Goal: Task Accomplishment & Management: Manage account settings

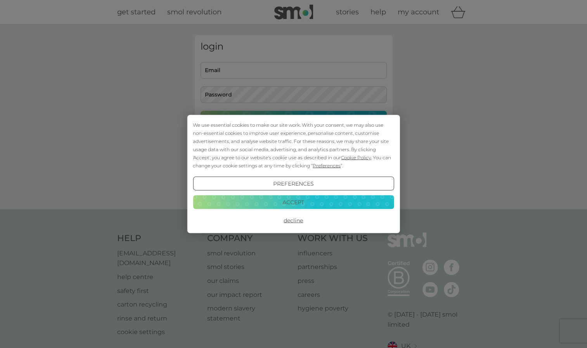
click at [335, 204] on button "Accept" at bounding box center [293, 202] width 201 height 14
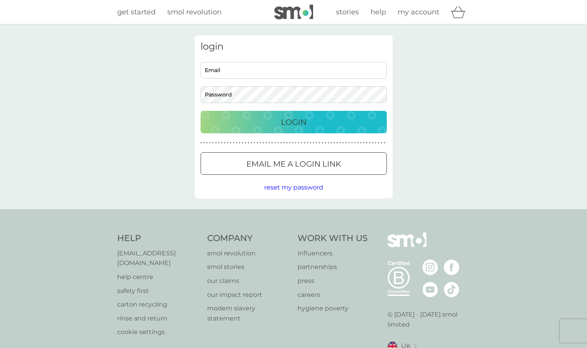
click at [279, 65] on input "Email" at bounding box center [293, 70] width 186 height 17
click at [279, 69] on input "Email" at bounding box center [293, 70] width 186 height 17
type input "[EMAIL_ADDRESS][DOMAIN_NAME]"
click at [308, 124] on div "Login" at bounding box center [293, 122] width 171 height 12
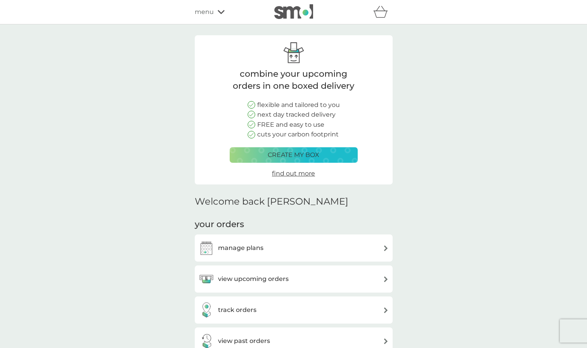
click at [363, 245] on div "manage plans" at bounding box center [293, 248] width 190 height 16
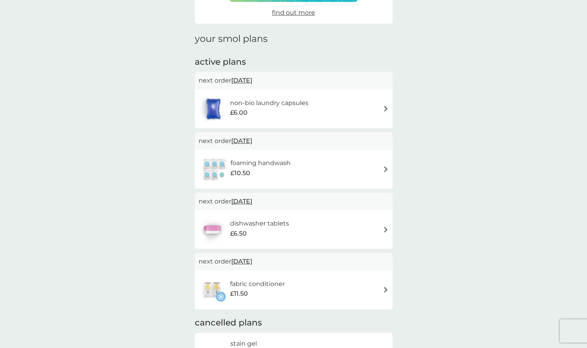
scroll to position [90, 0]
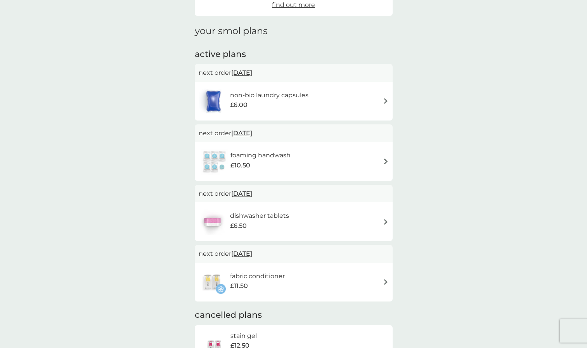
click at [385, 162] on img at bounding box center [386, 162] width 6 height 6
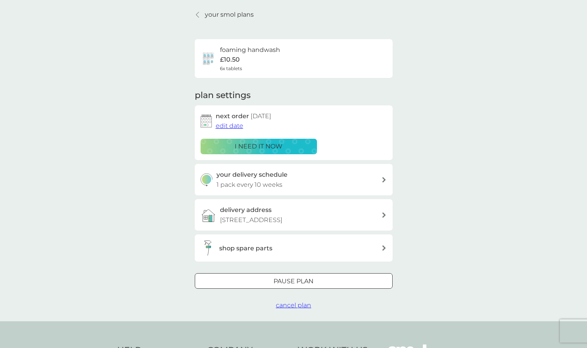
scroll to position [31, 0]
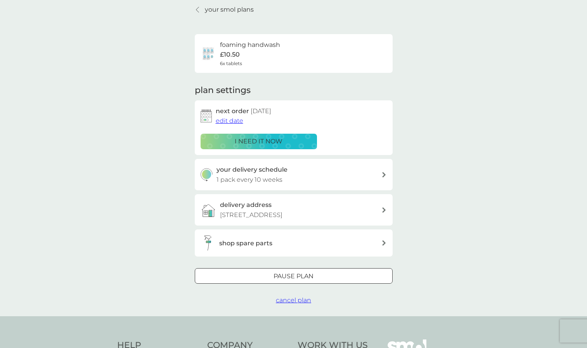
click at [302, 302] on span "cancel plan" at bounding box center [293, 300] width 35 height 7
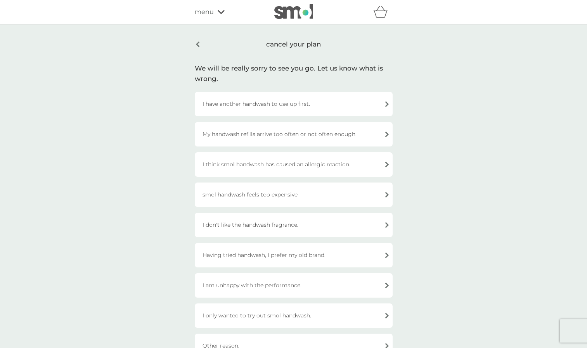
click at [345, 102] on div "I have another handwash to use up first." at bounding box center [294, 104] width 198 height 24
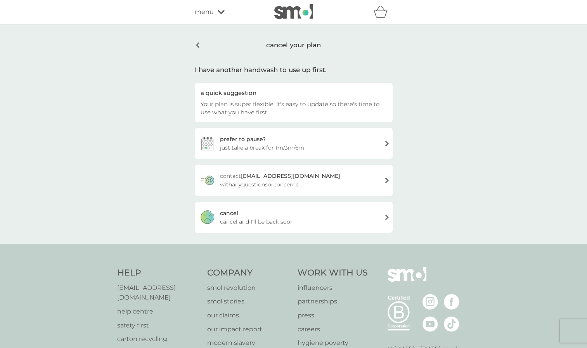
click at [320, 220] on div "[PERSON_NAME] and I'll be back soon" at bounding box center [294, 217] width 198 height 31
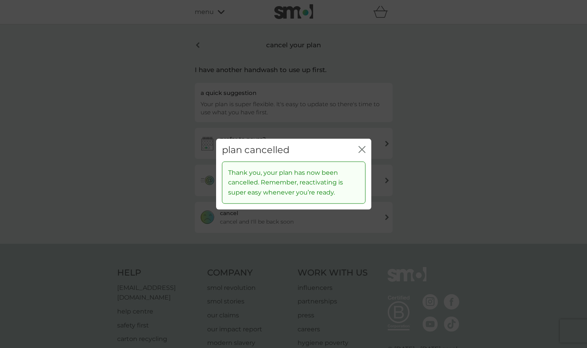
click at [360, 147] on icon "close" at bounding box center [361, 149] width 7 height 7
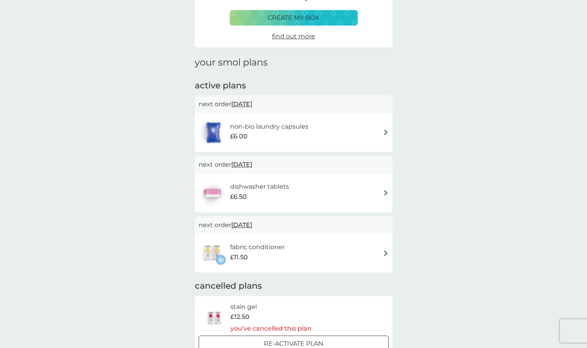
scroll to position [59, 0]
click at [366, 193] on div "dishwasher tablets £6.50" at bounding box center [293, 192] width 190 height 27
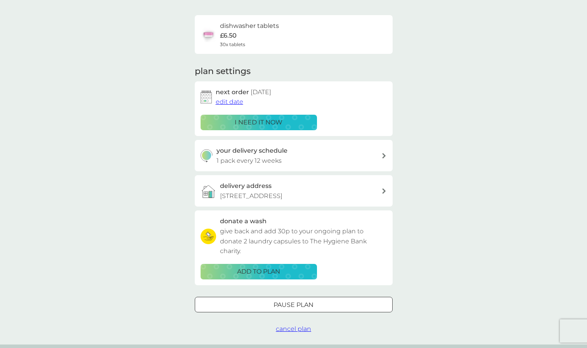
scroll to position [50, 0]
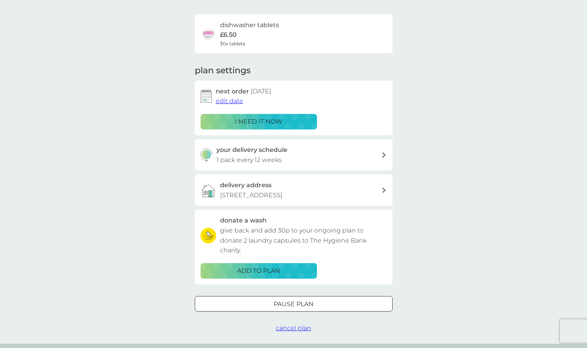
click at [374, 156] on div "your delivery schedule 1 pack every 12 weeks" at bounding box center [298, 155] width 165 height 20
select select "84"
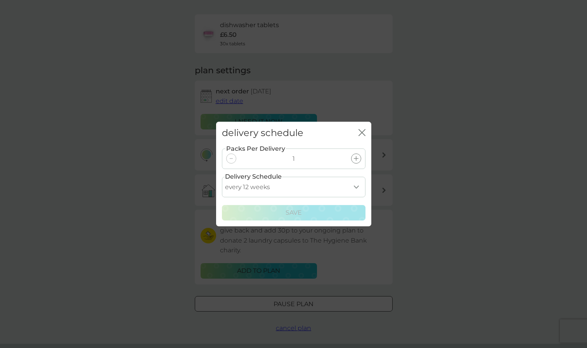
click at [354, 186] on select "every 1 week every 2 weeks every 3 weeks every 4 weeks every 5 weeks every 6 we…" at bounding box center [293, 187] width 143 height 21
click at [362, 131] on icon "close" at bounding box center [363, 132] width 3 height 6
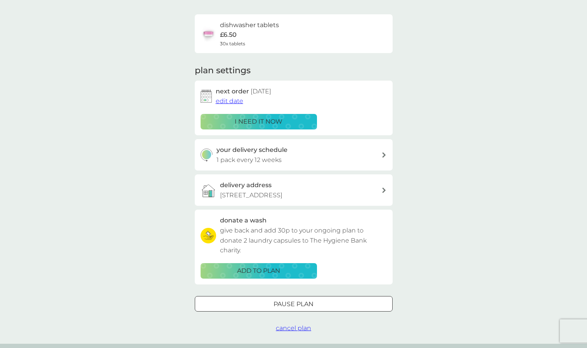
click at [314, 307] on div "Pause plan" at bounding box center [293, 304] width 197 height 10
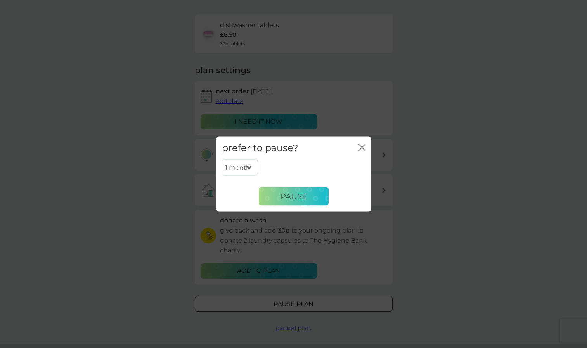
click at [249, 164] on select "1 month 2 months 3 months 4 months 5 months 6 months" at bounding box center [240, 167] width 36 height 16
click at [242, 171] on select "1 month 2 months 3 months 4 months 5 months 6 months" at bounding box center [240, 167] width 36 height 16
select select "3"
click at [278, 196] on button "Pause" at bounding box center [294, 196] width 70 height 19
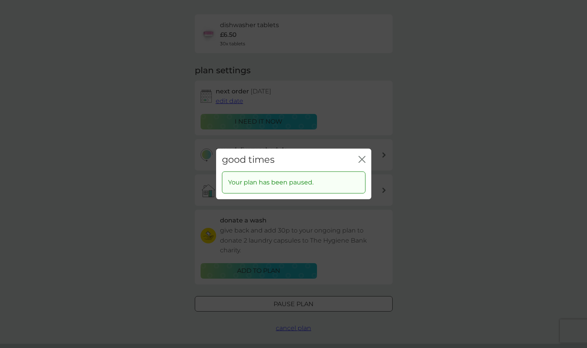
click at [363, 156] on icon "close" at bounding box center [361, 159] width 7 height 7
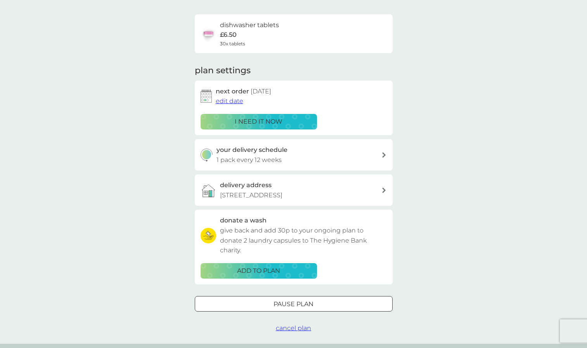
scroll to position [0, 0]
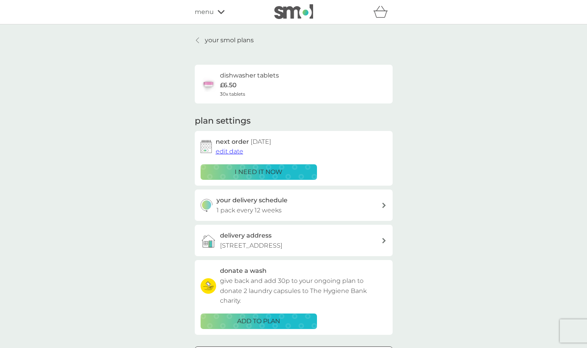
click at [216, 37] on p "your smol plans" at bounding box center [229, 40] width 49 height 10
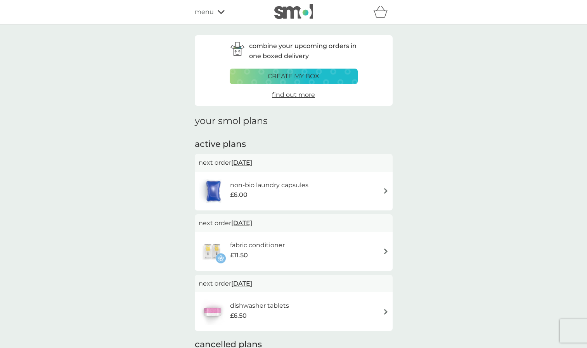
click at [378, 254] on div "fabric conditioner £11.50" at bounding box center [293, 251] width 190 height 27
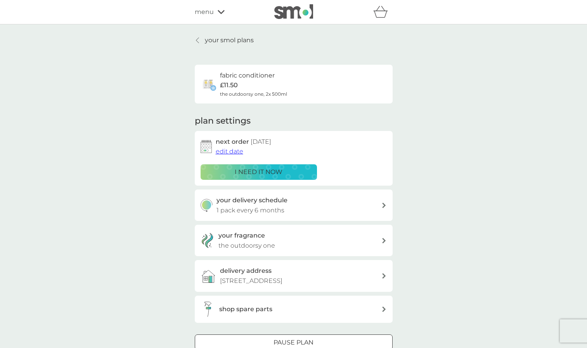
click at [233, 151] on span "edit date" at bounding box center [230, 151] width 28 height 7
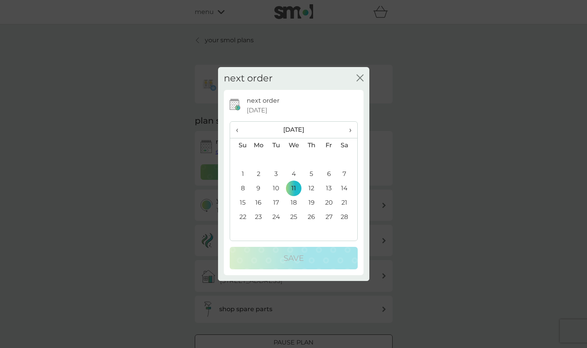
click at [238, 129] on span "‹" at bounding box center [240, 130] width 8 height 16
click at [345, 174] on td "11" at bounding box center [346, 174] width 19 height 14
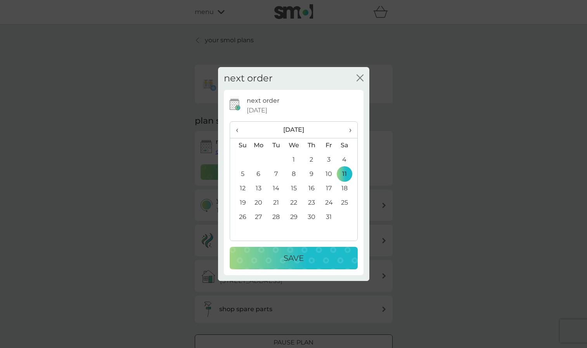
click at [286, 261] on p "Save" at bounding box center [293, 258] width 20 height 12
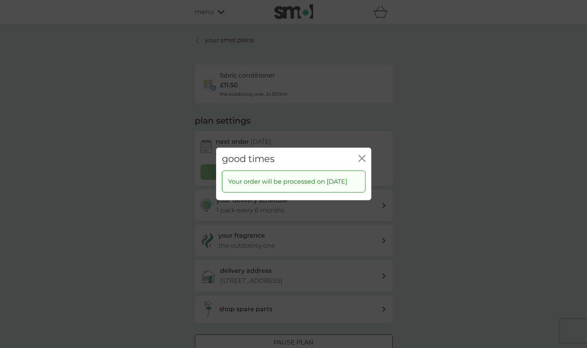
click at [361, 155] on icon "close" at bounding box center [360, 158] width 3 height 6
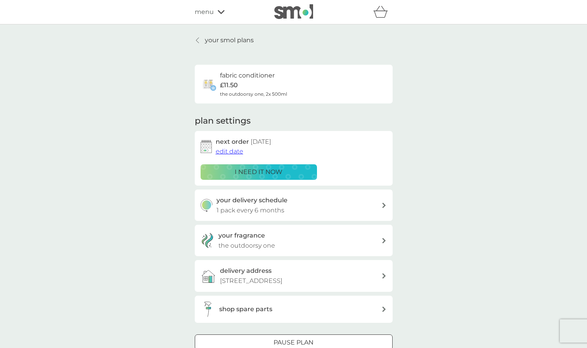
click at [196, 41] on icon at bounding box center [197, 40] width 3 height 5
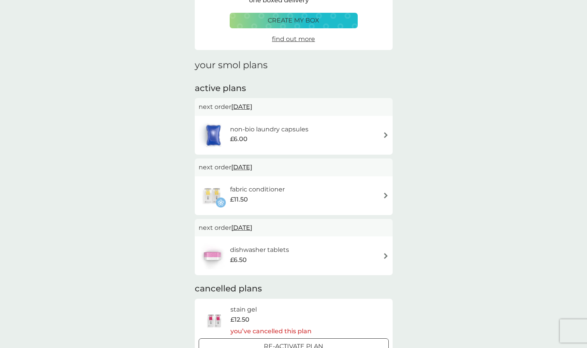
scroll to position [57, 0]
